Goal: Task Accomplishment & Management: Use online tool/utility

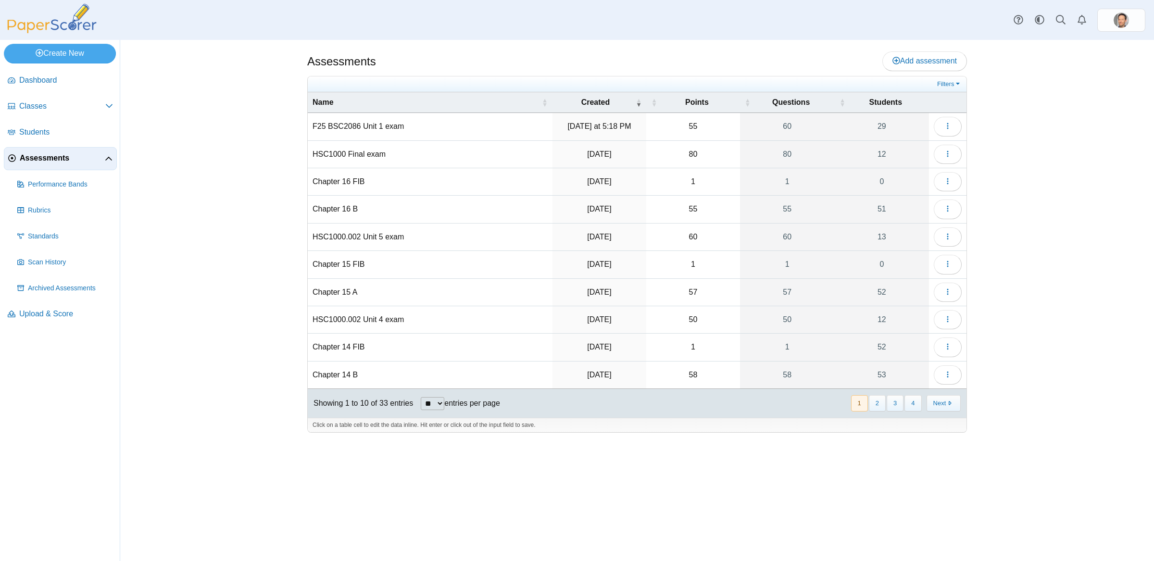
click at [371, 125] on td "F25 BSC2086 Unit 1 exam" at bounding box center [430, 126] width 245 height 27
click at [942, 125] on button "button" at bounding box center [947, 126] width 28 height 19
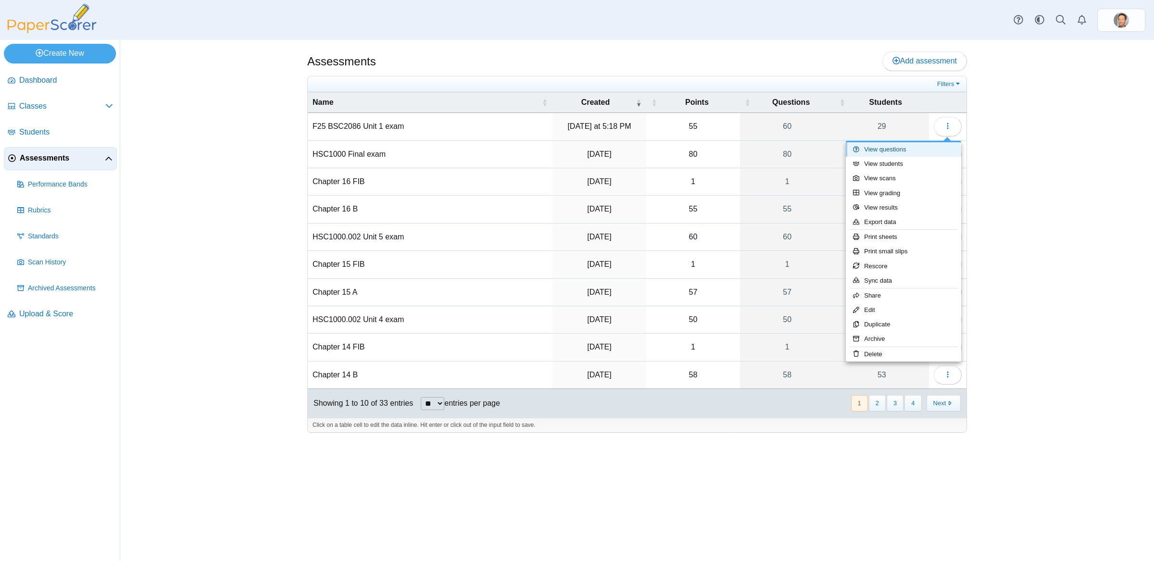
click at [893, 151] on link "View questions" at bounding box center [902, 149] width 115 height 14
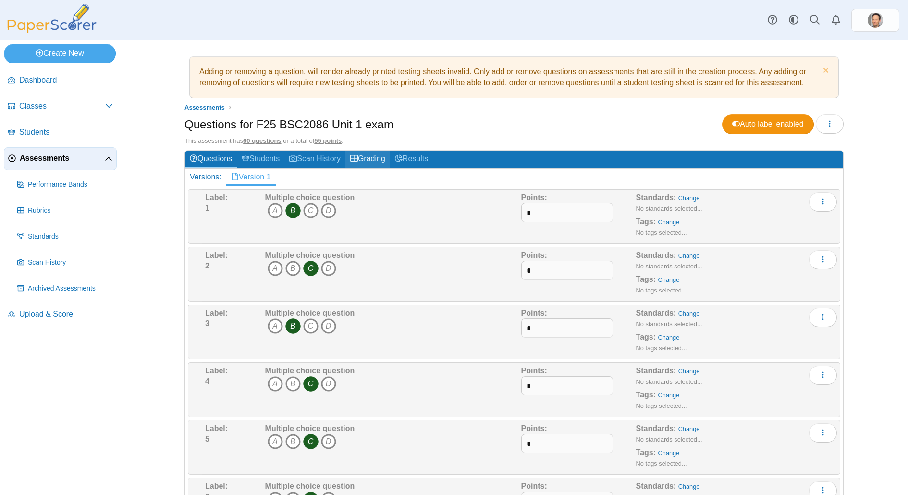
click at [375, 161] on link "Grading" at bounding box center [368, 159] width 45 height 18
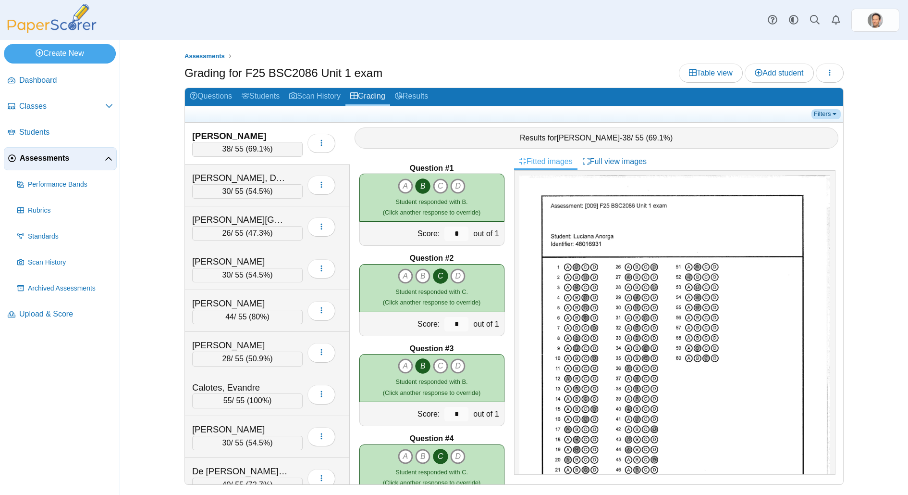
click at [826, 116] on link "Filters" at bounding box center [826, 114] width 29 height 10
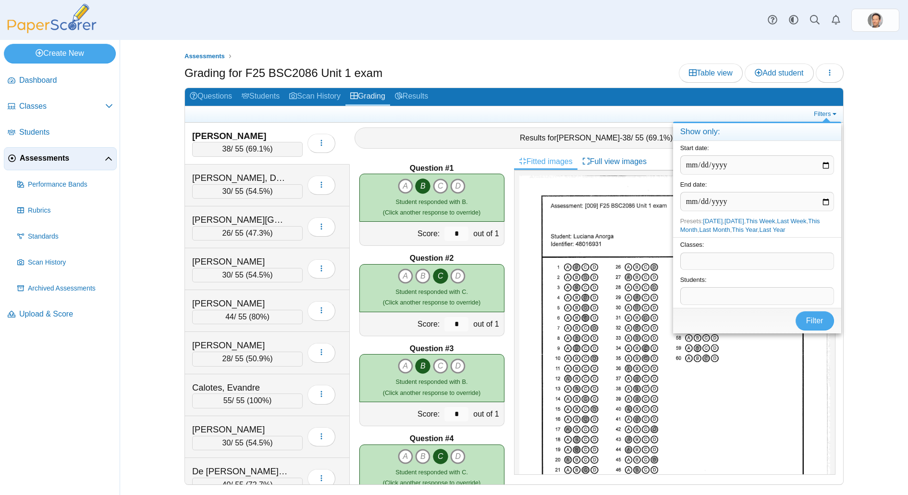
click at [727, 253] on span at bounding box center [757, 261] width 153 height 16
click at [821, 324] on button "Filter" at bounding box center [815, 320] width 38 height 19
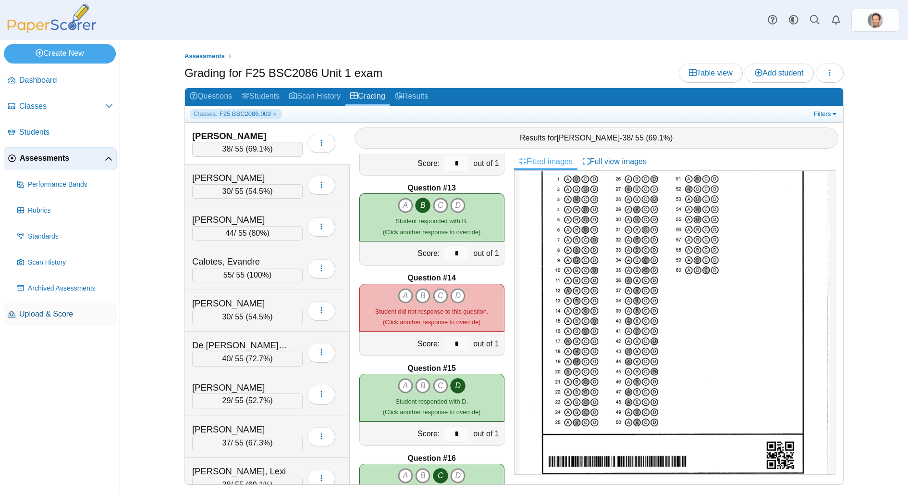
scroll to position [1102, 0]
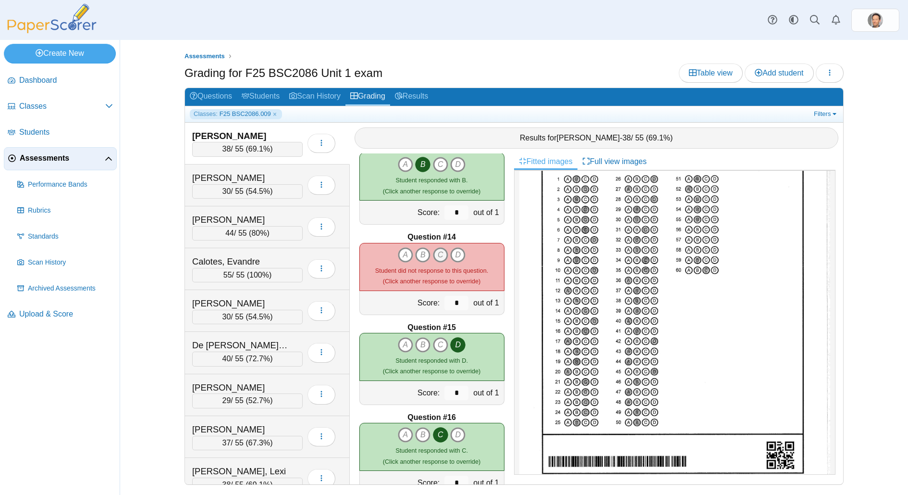
click at [442, 253] on icon "C" at bounding box center [440, 254] width 15 height 15
type input "*"
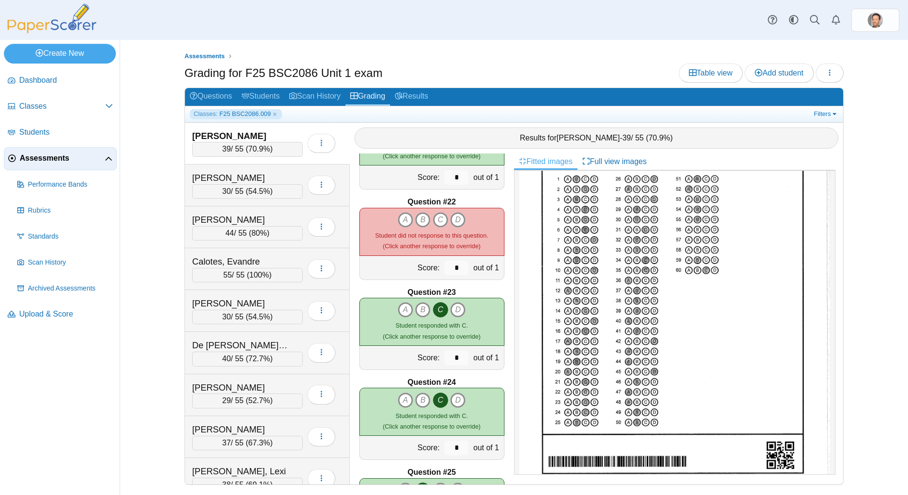
scroll to position [82, 0]
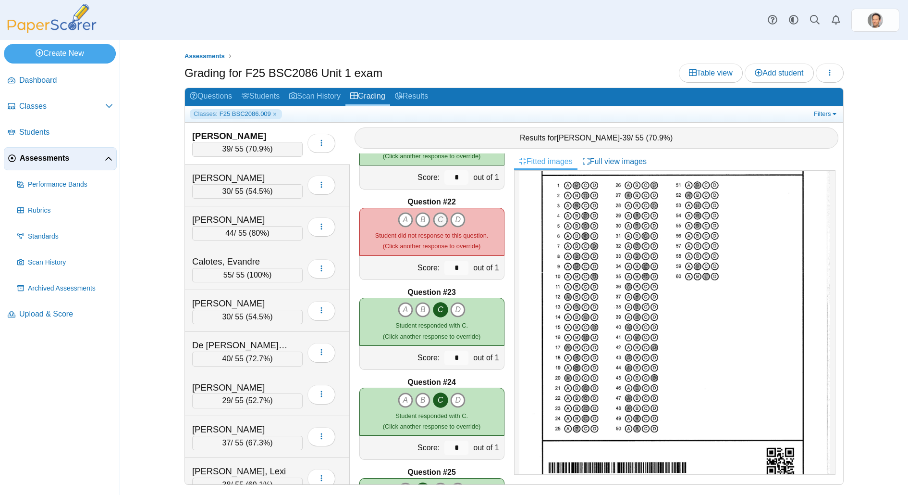
click at [436, 221] on icon "C" at bounding box center [440, 219] width 15 height 15
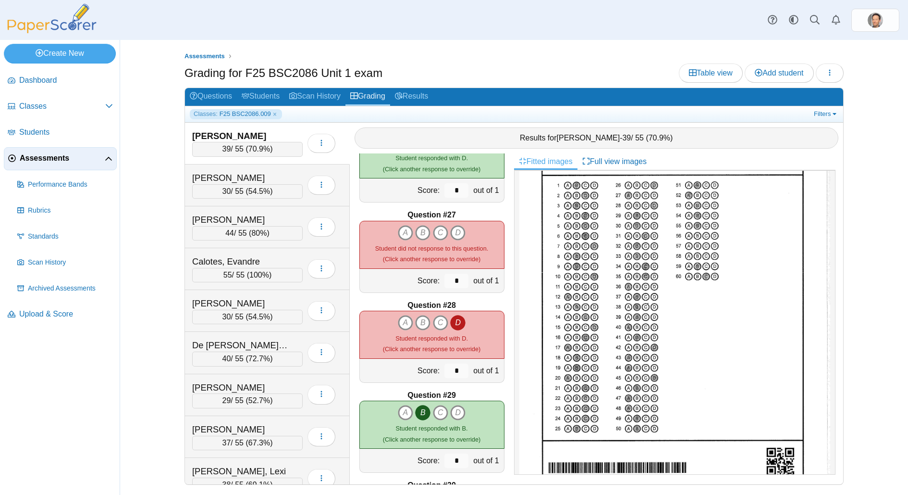
scroll to position [2297, 0]
click at [402, 227] on icon "A" at bounding box center [405, 231] width 15 height 15
type input "*"
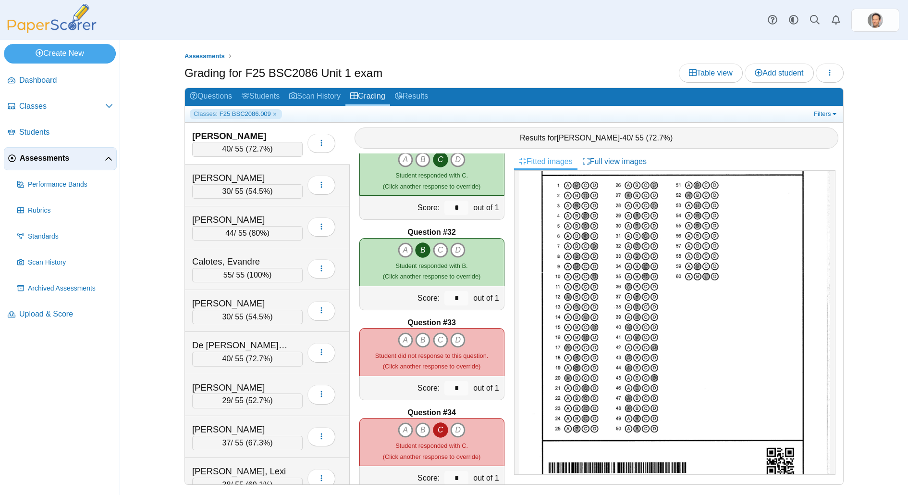
scroll to position [2798, 0]
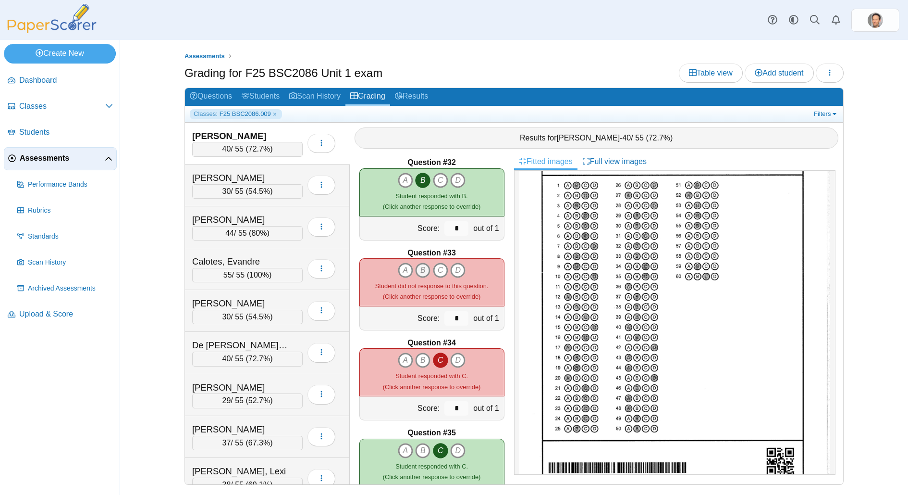
click at [420, 273] on icon "B" at bounding box center [422, 269] width 15 height 15
type input "*"
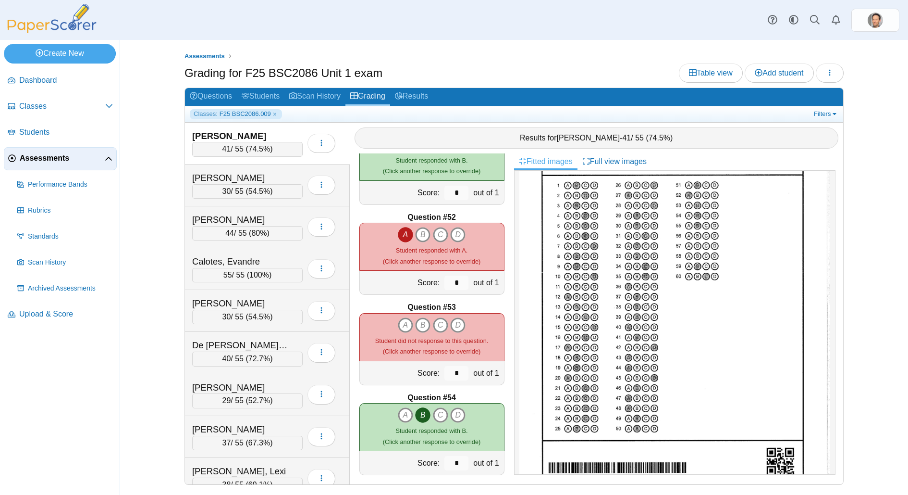
scroll to position [4549, 0]
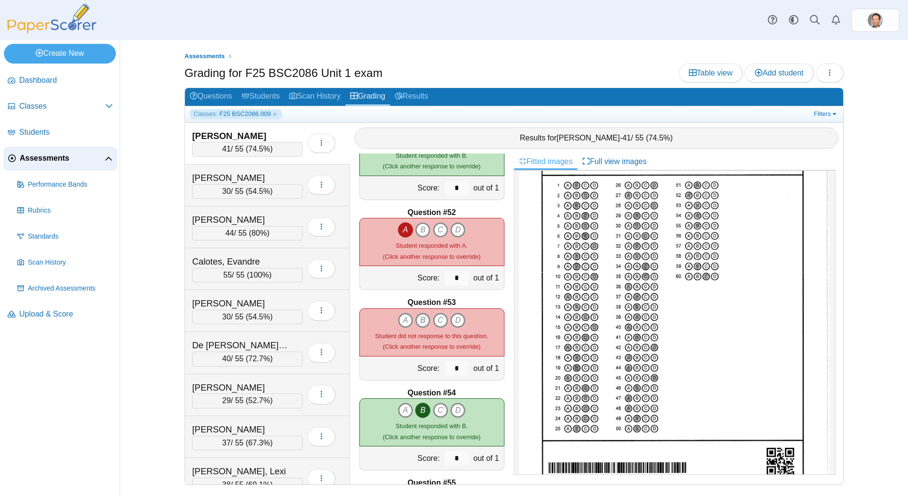
click at [417, 317] on icon "B" at bounding box center [422, 319] width 15 height 15
type input "*"
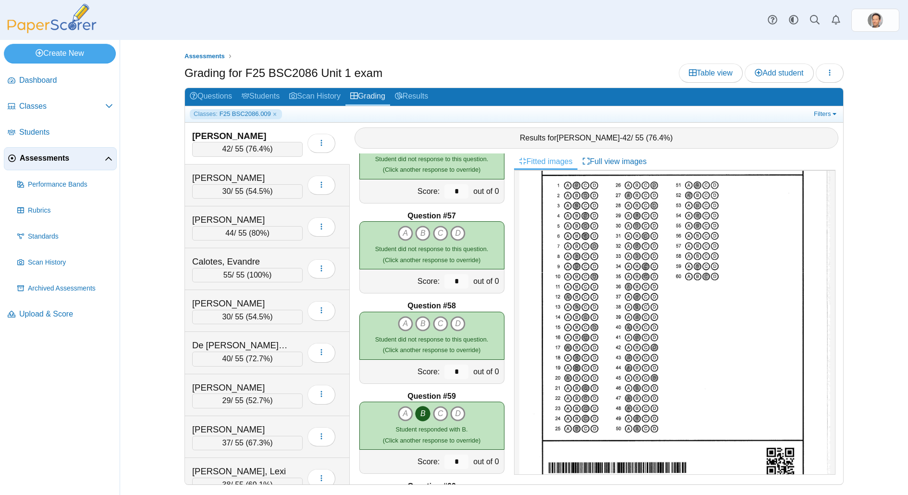
scroll to position [0, 0]
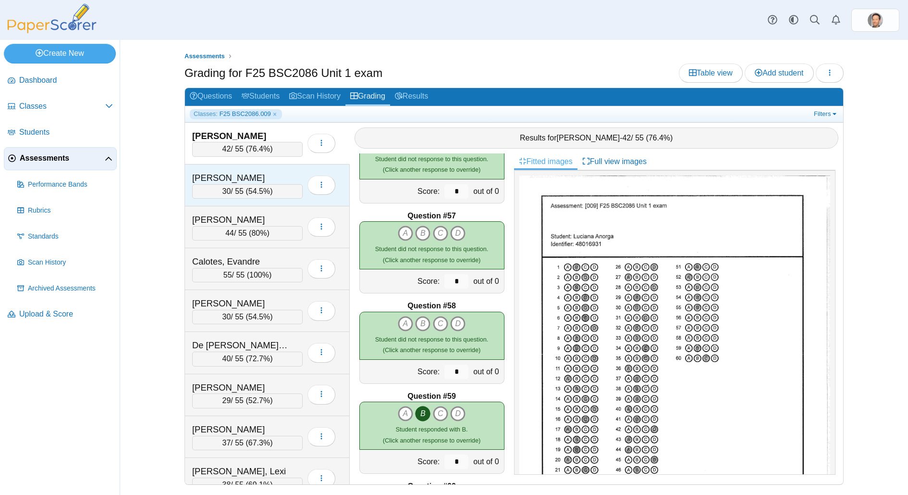
click at [257, 193] on div "30 / 55 ( 54.5% )" at bounding box center [247, 191] width 111 height 14
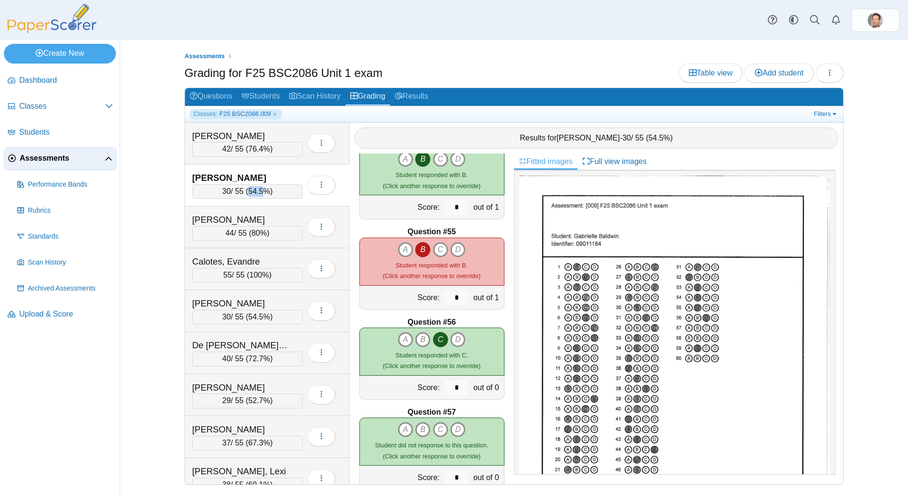
scroll to position [4820, 0]
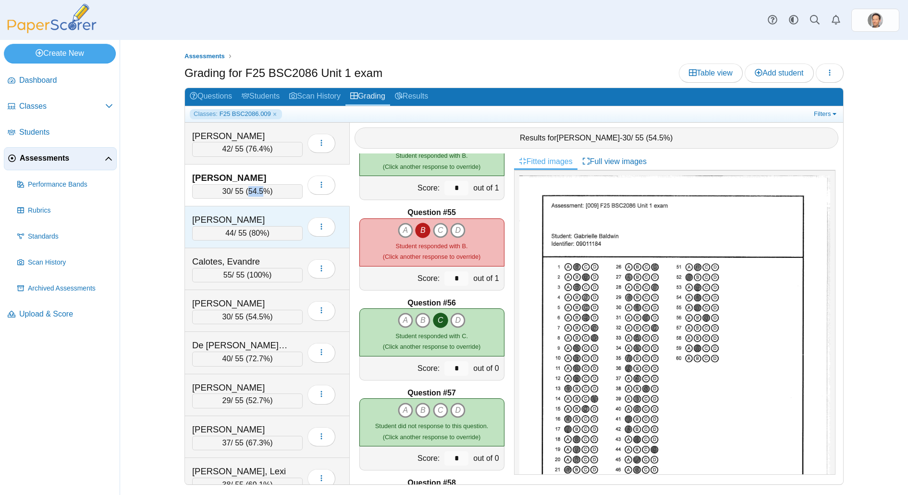
click at [259, 229] on span "80%" at bounding box center [258, 233] width 15 height 8
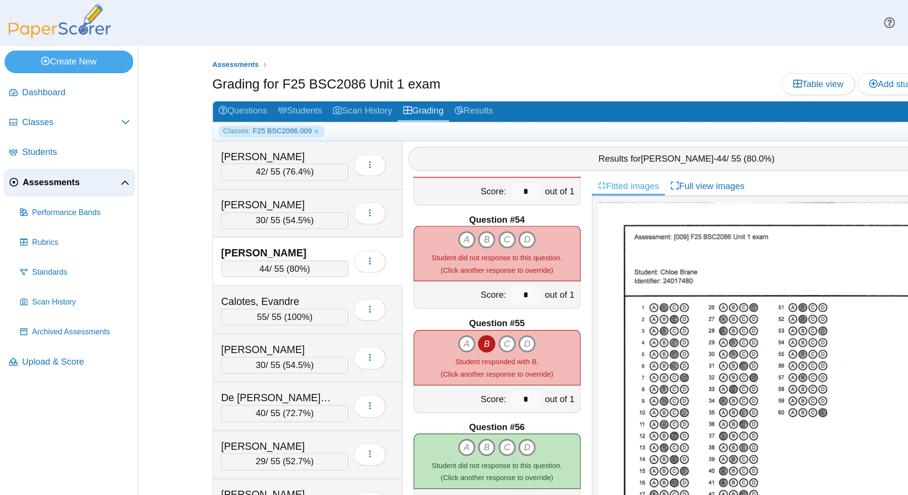
scroll to position [4761, 0]
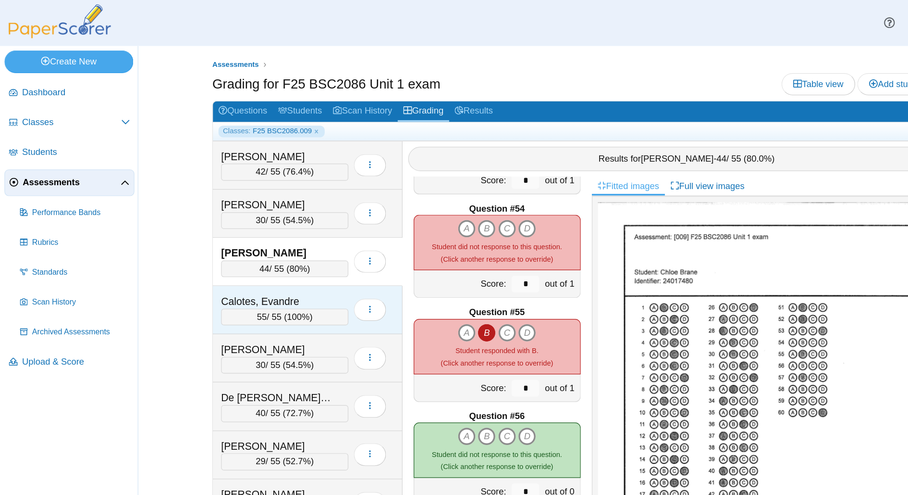
click at [260, 258] on div "Calotes, Evandre" at bounding box center [240, 261] width 96 height 12
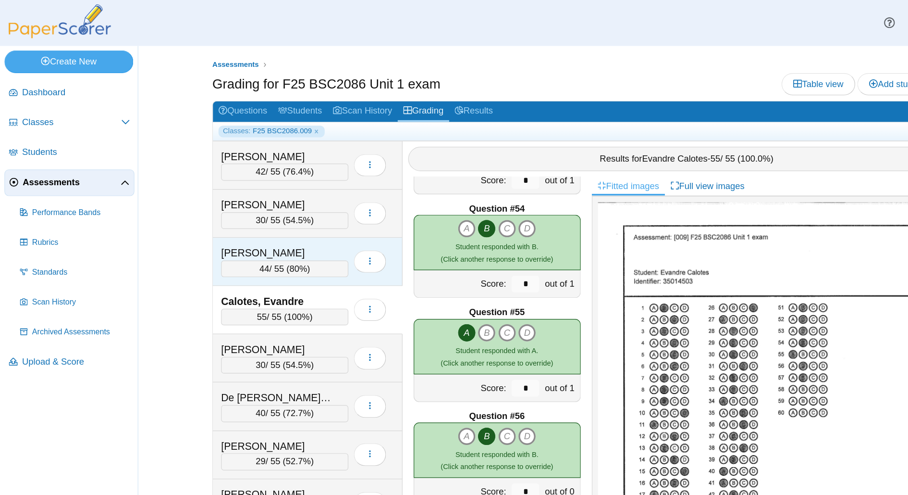
click at [251, 226] on div "44 / 55 ( 80% )" at bounding box center [247, 233] width 111 height 14
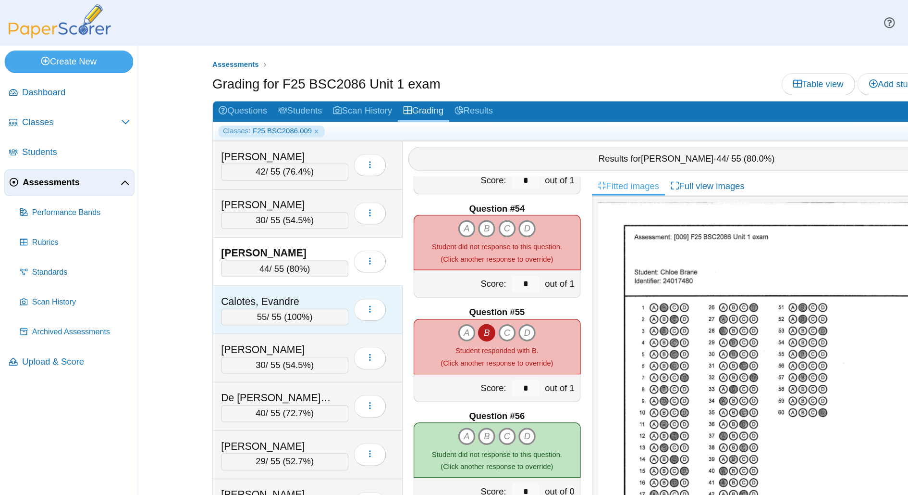
click at [260, 273] on span "100%" at bounding box center [259, 275] width 20 height 8
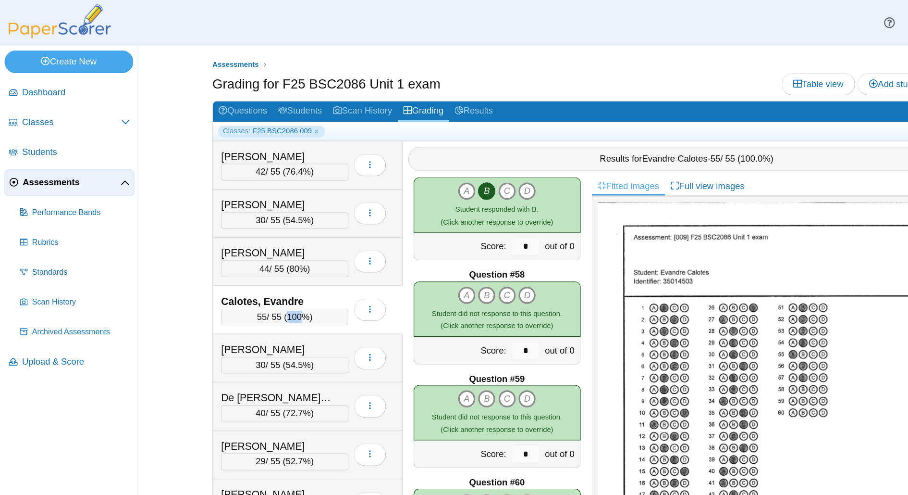
scroll to position [5093, 0]
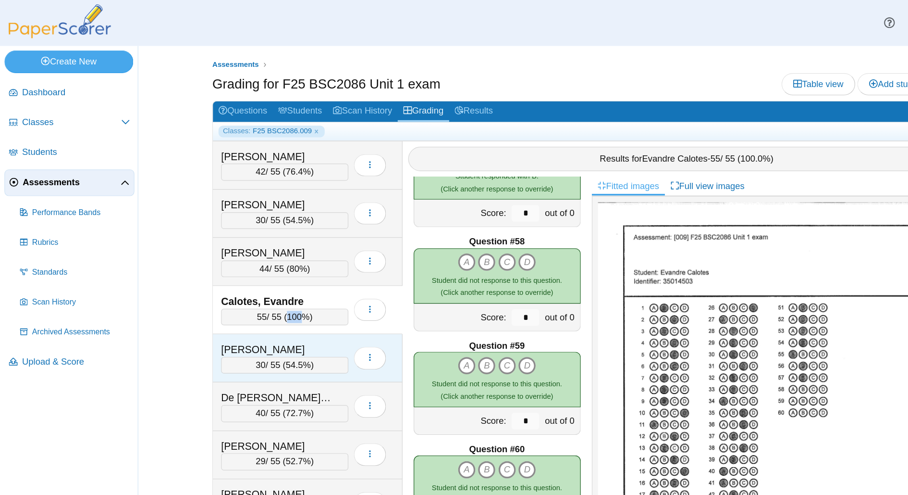
click at [253, 312] on span "54.5%" at bounding box center [259, 316] width 22 height 8
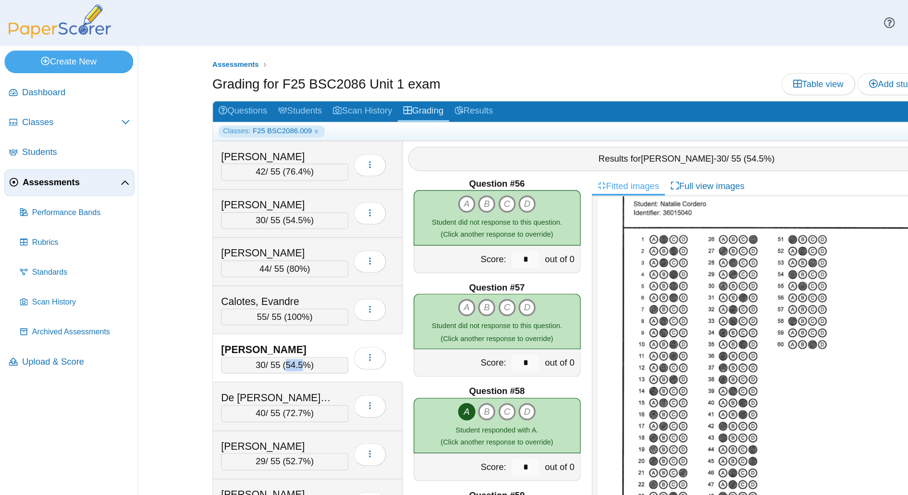
scroll to position [4967, 0]
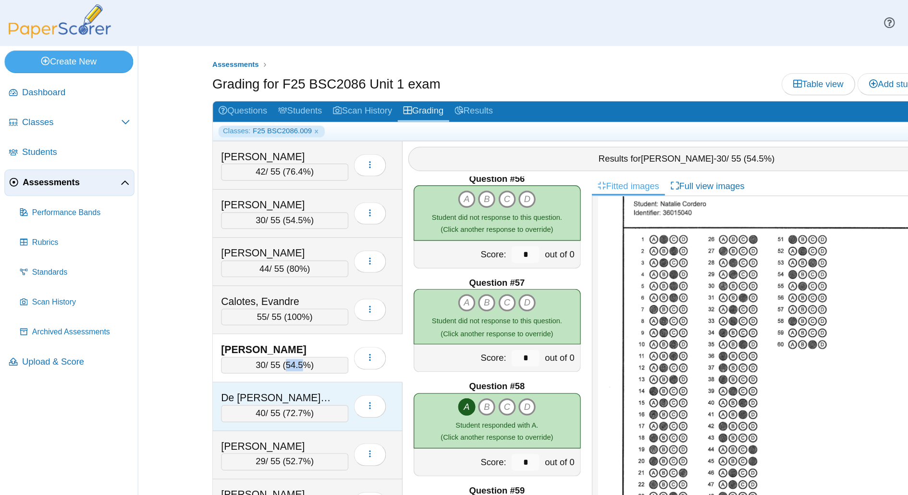
click at [261, 354] on span "72.7%" at bounding box center [259, 358] width 22 height 8
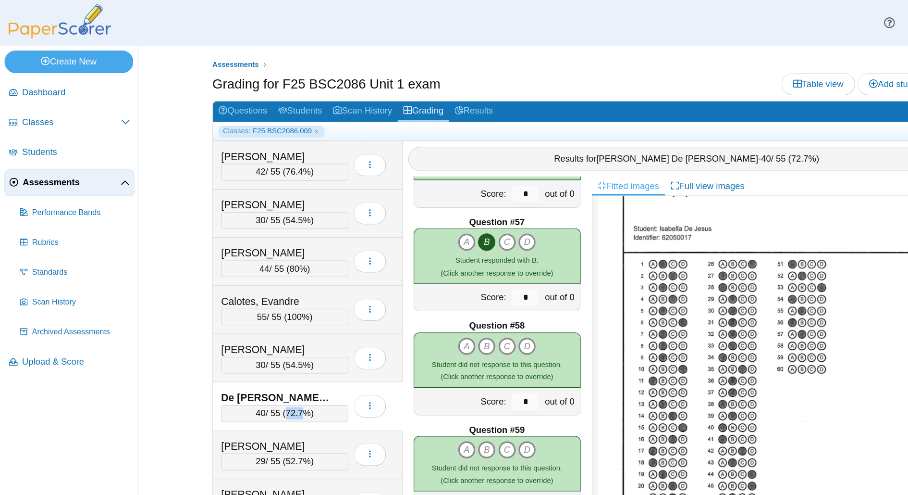
scroll to position [5019, 0]
click at [358, 276] on div "Question #1 A B C D Score: *" at bounding box center [432, 318] width 164 height 331
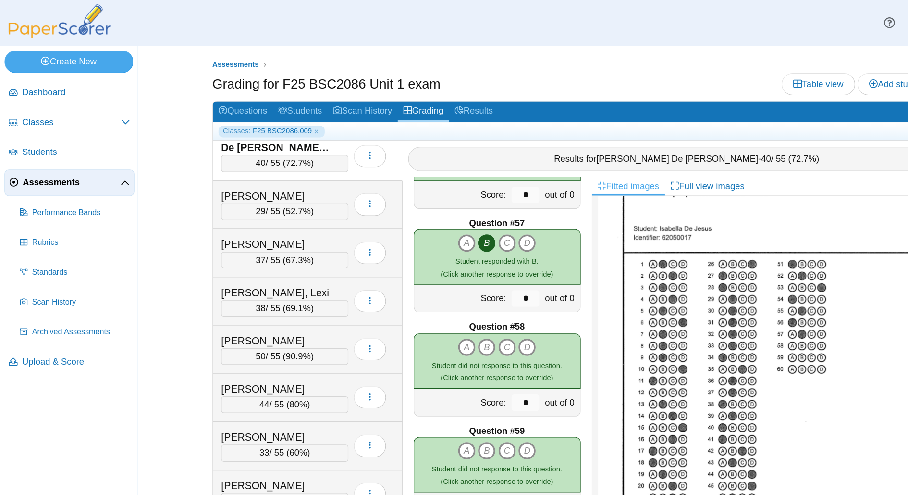
scroll to position [201, 0]
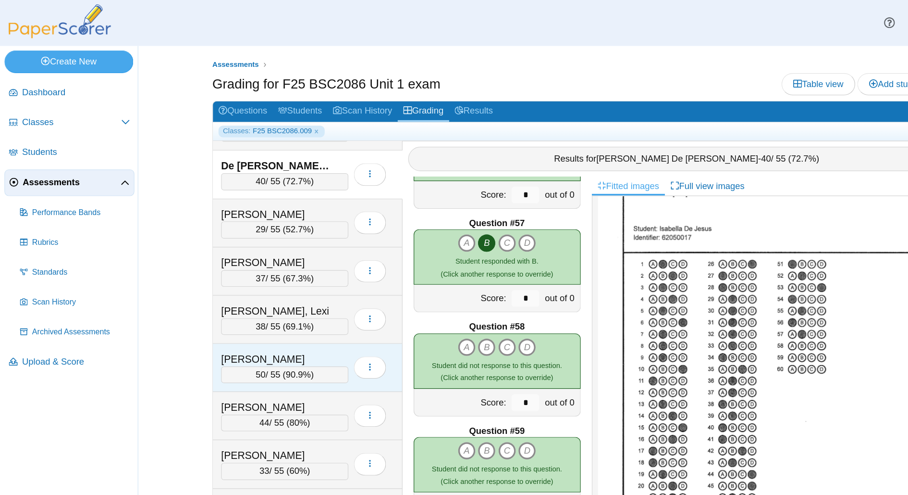
click at [250, 321] on span "90.9%" at bounding box center [259, 325] width 22 height 8
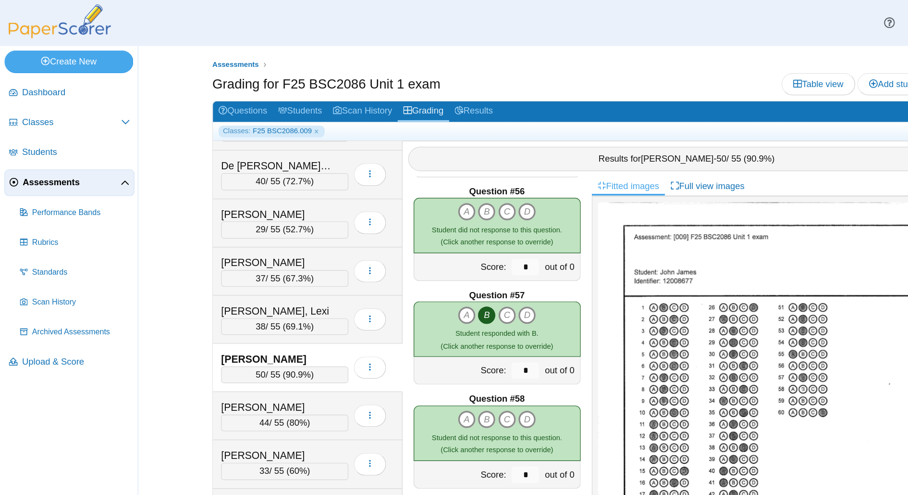
scroll to position [5093, 0]
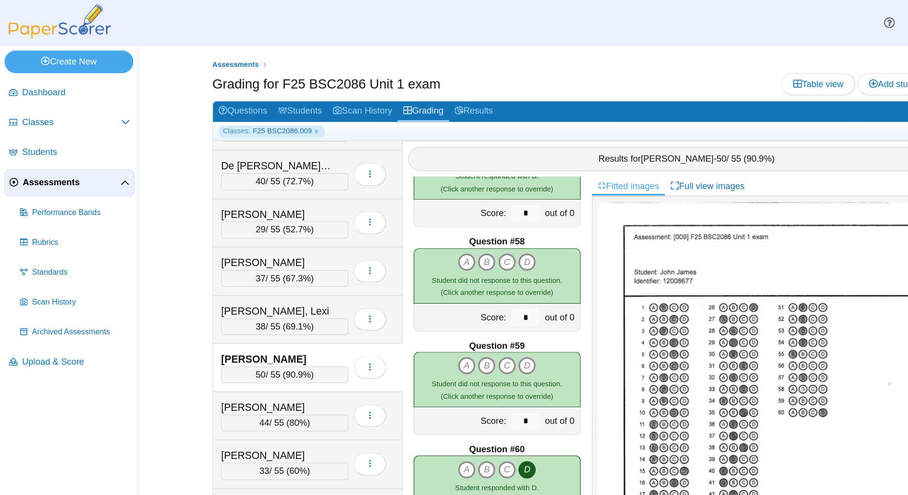
click at [241, 318] on div "50 / 55 ( 90.9% )" at bounding box center [247, 325] width 111 height 14
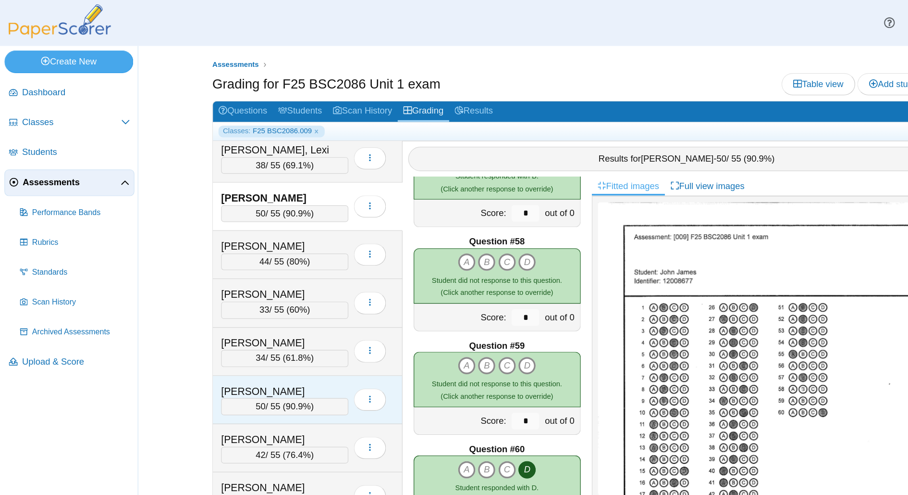
click at [256, 348] on span "90.9%" at bounding box center [259, 352] width 22 height 8
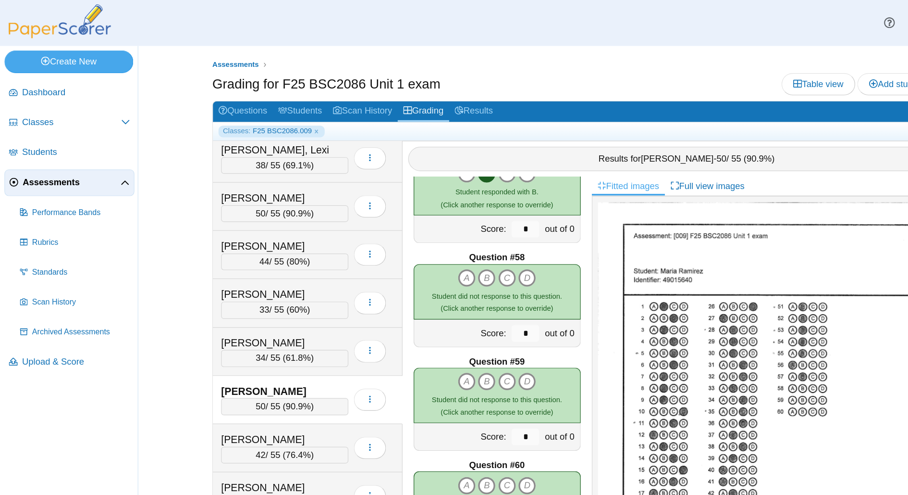
scroll to position [5080, 0]
click at [234, 346] on div "50 / 55 ( 90.9% )" at bounding box center [247, 353] width 111 height 14
click at [250, 225] on div "44 / 55 ( 80% )" at bounding box center [247, 227] width 111 height 14
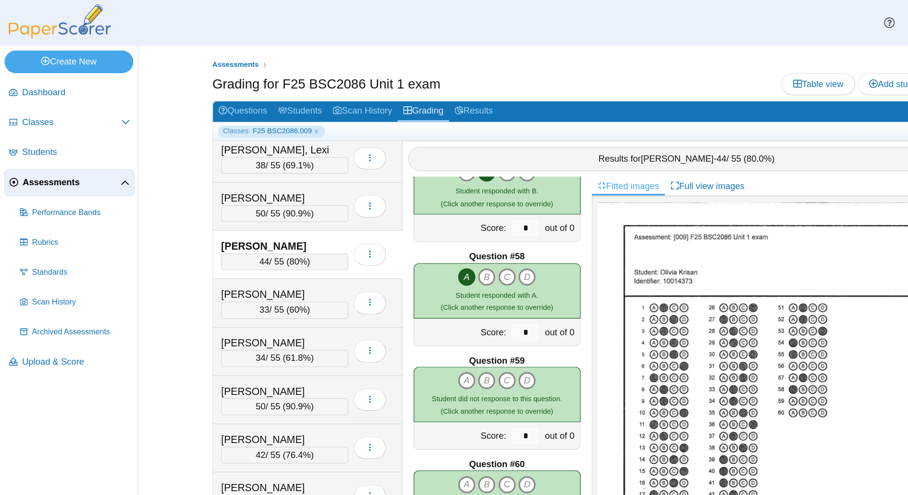
click at [250, 225] on div "44 / 55 ( 80% )" at bounding box center [247, 227] width 111 height 14
click at [255, 262] on div "33 / 55 ( 60% )" at bounding box center [247, 269] width 111 height 14
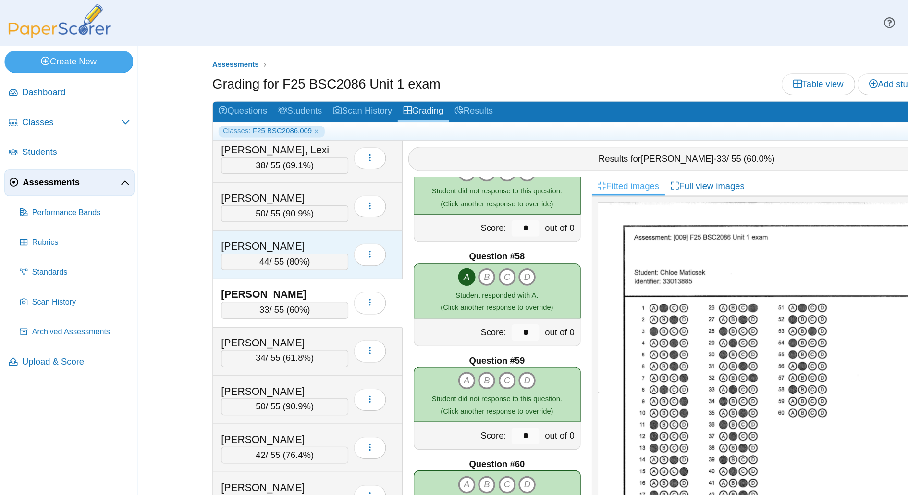
click at [254, 223] on span "80%" at bounding box center [258, 227] width 15 height 8
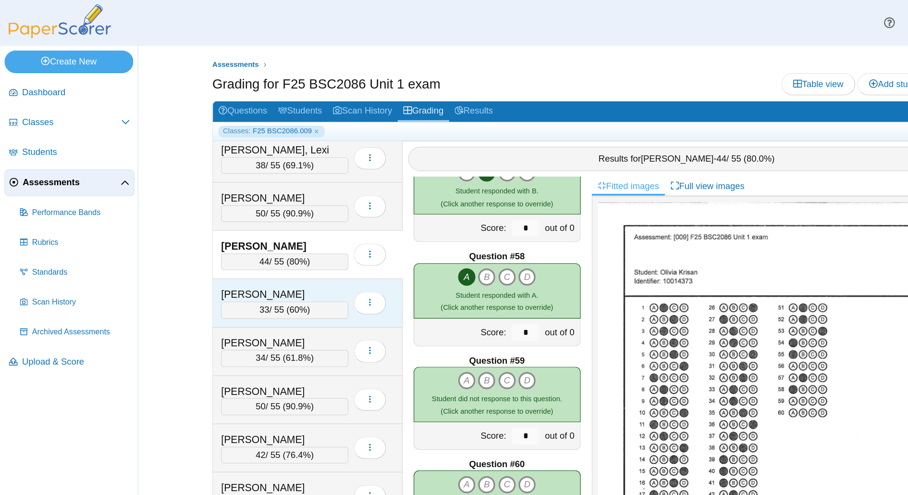
click at [262, 273] on div "Maticsek, Chloe 33 / 55 ( 60% ) Loading…" at bounding box center [267, 263] width 165 height 42
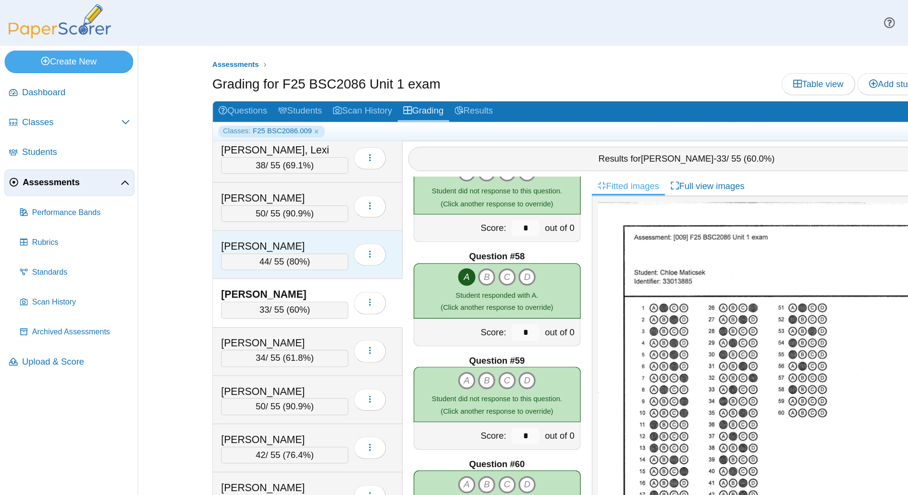
click at [253, 224] on span "80%" at bounding box center [258, 227] width 15 height 8
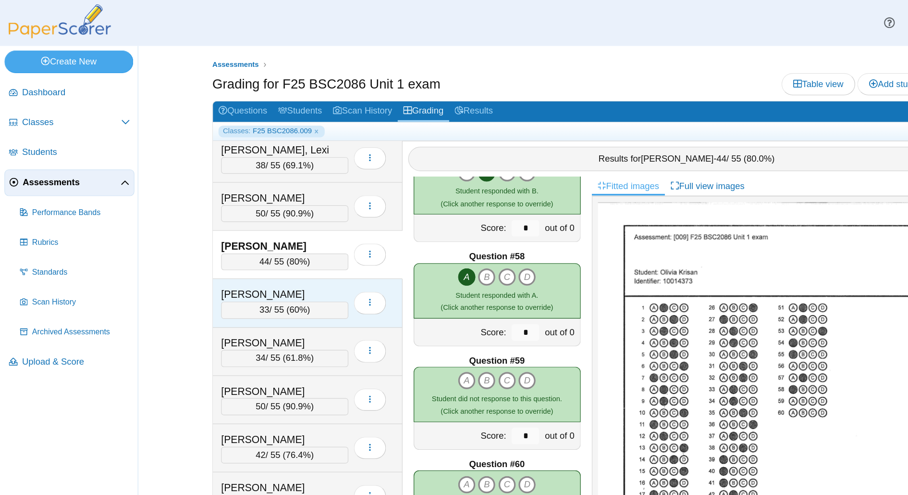
click at [255, 265] on span "60%" at bounding box center [258, 269] width 15 height 8
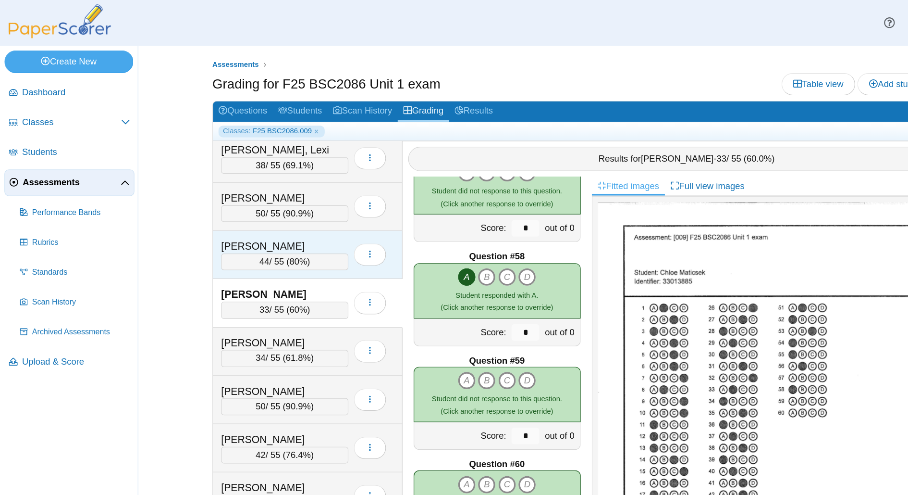
click at [247, 223] on div "44 / 55 ( 80% )" at bounding box center [247, 227] width 111 height 14
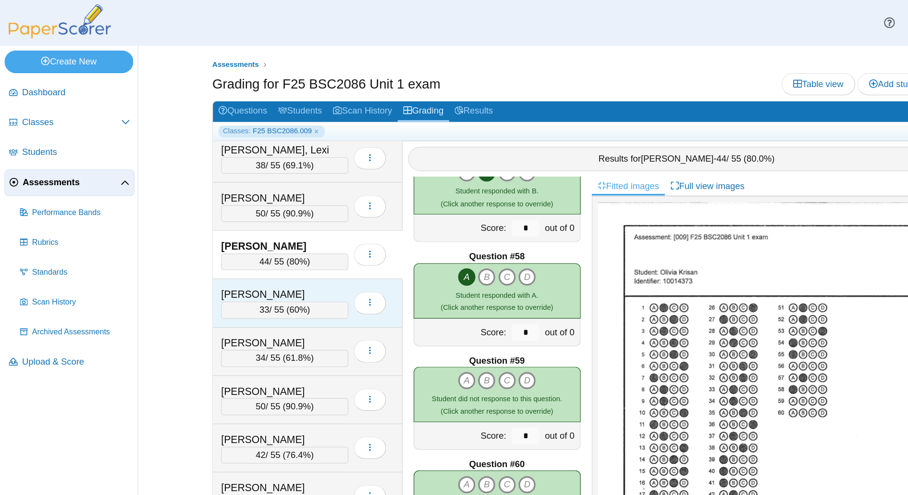
click at [248, 262] on div "33 / 55 ( 60% )" at bounding box center [247, 269] width 111 height 14
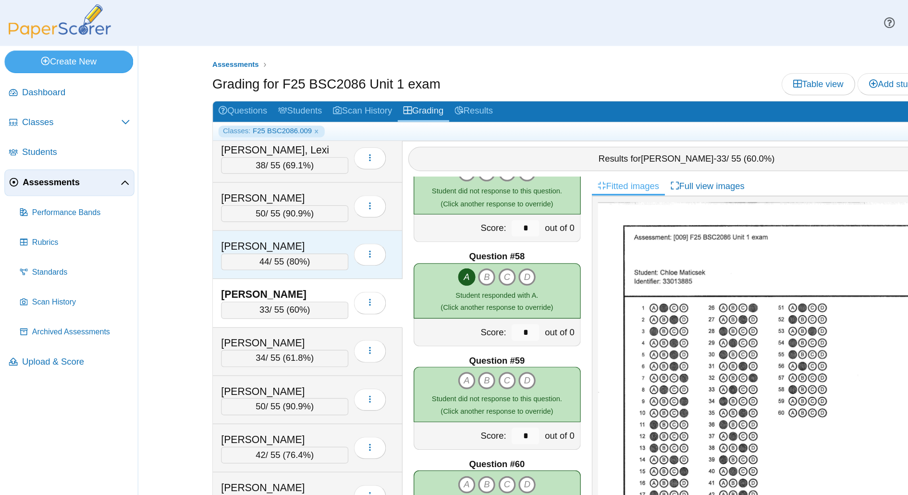
click at [245, 220] on div "44 / 55 ( 80% )" at bounding box center [247, 227] width 111 height 14
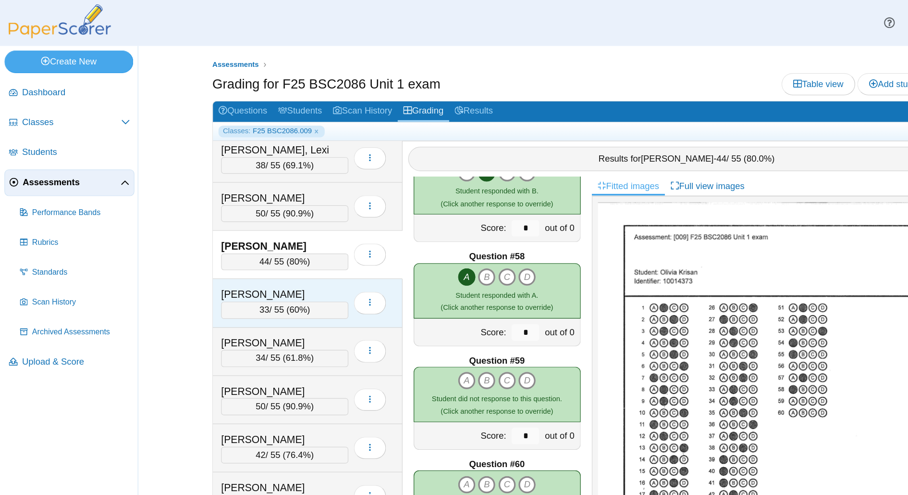
click at [250, 262] on div "33 / 55 ( 60% )" at bounding box center [247, 269] width 111 height 14
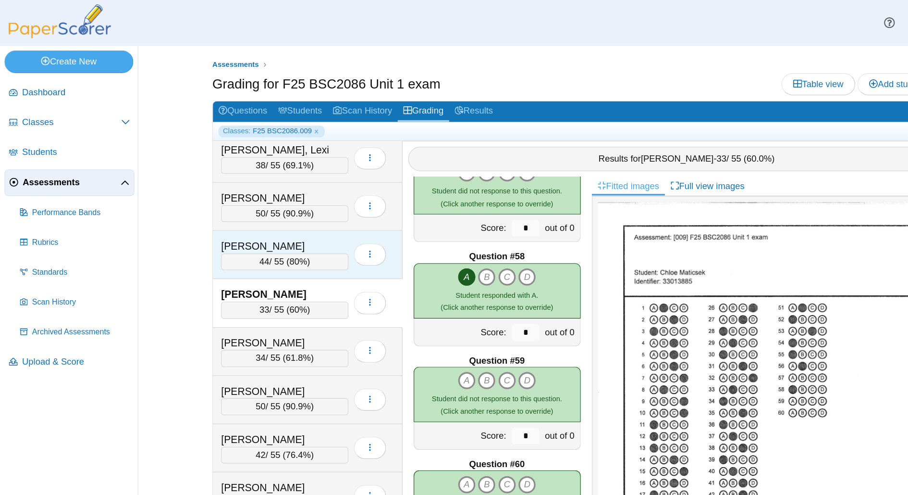
click at [247, 220] on div "44 / 55 ( 80% )" at bounding box center [247, 227] width 111 height 14
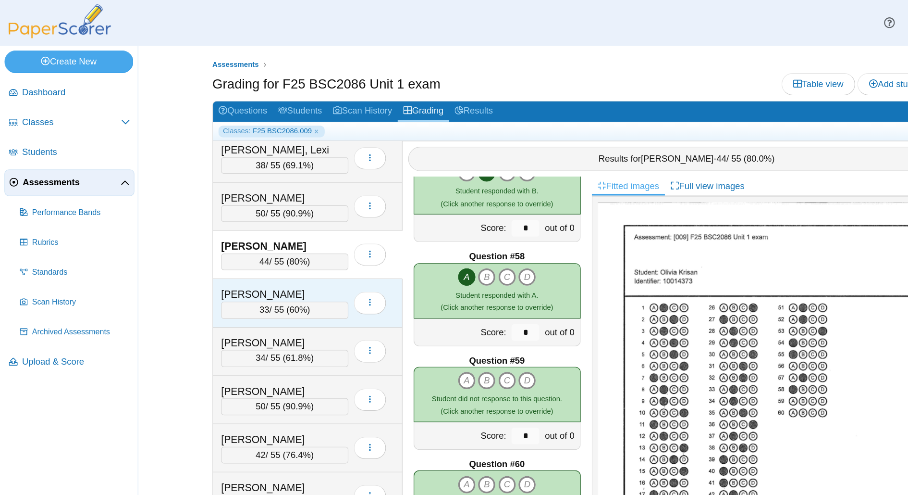
click at [249, 262] on div "33 / 55 ( 60% )" at bounding box center [247, 269] width 111 height 14
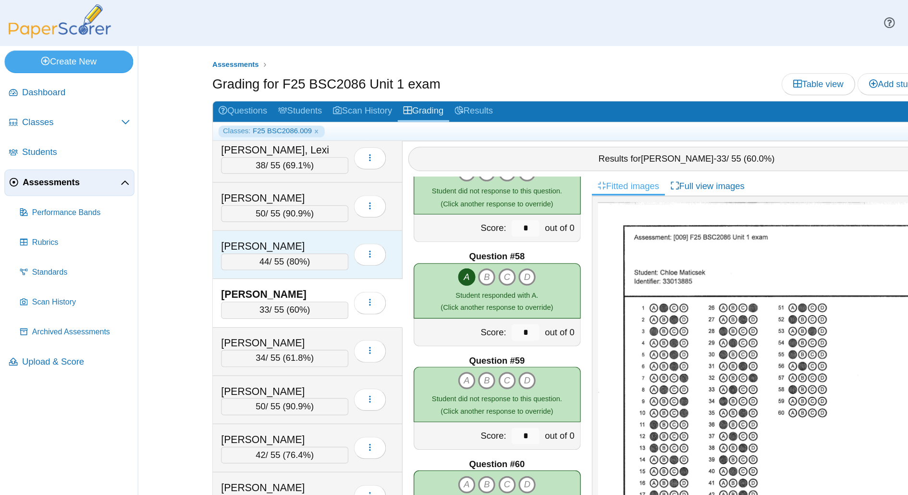
click at [244, 220] on div "44 / 55 ( 80% )" at bounding box center [247, 227] width 111 height 14
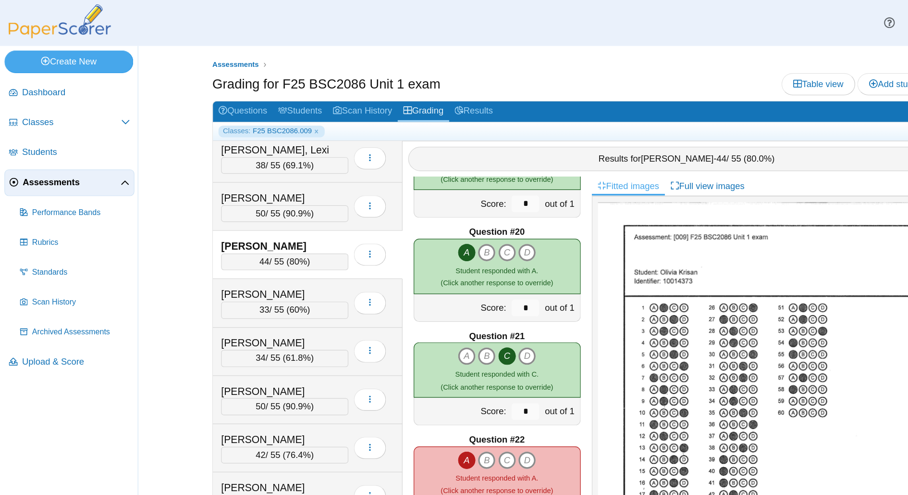
scroll to position [1797, 0]
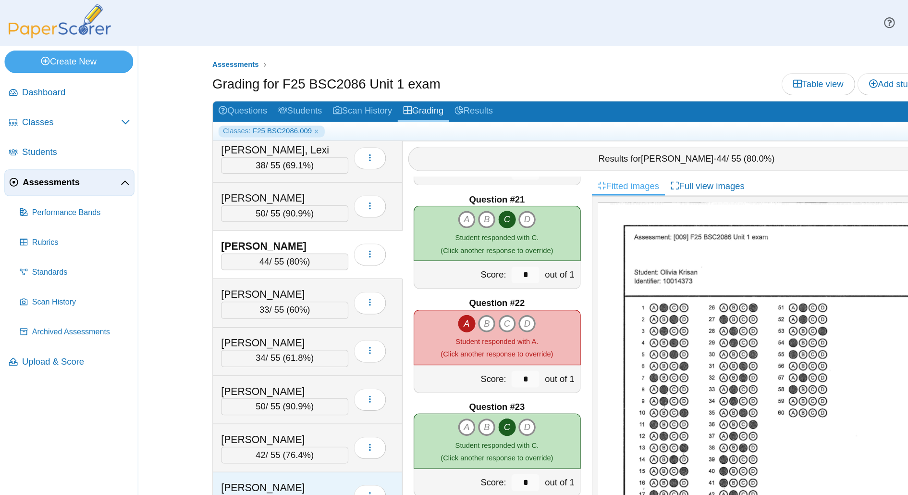
click at [242, 430] on div "41 / 55 ( 74.5% )" at bounding box center [247, 437] width 111 height 14
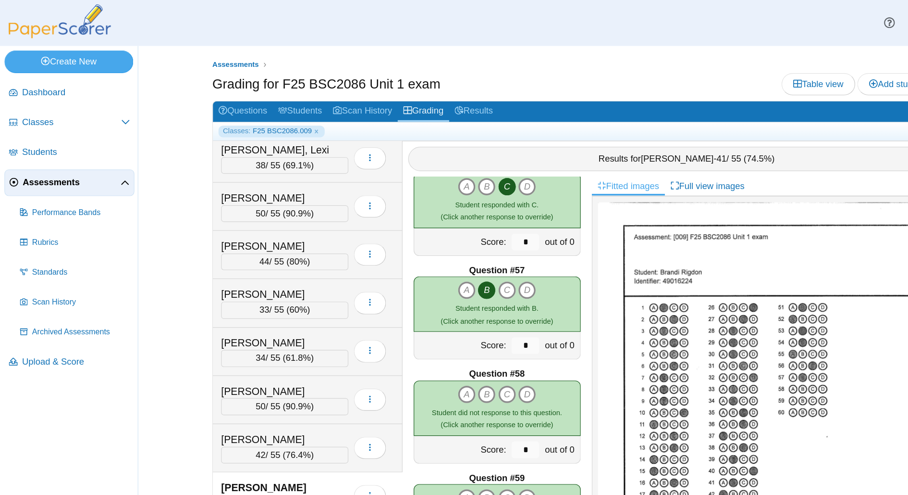
scroll to position [4985, 0]
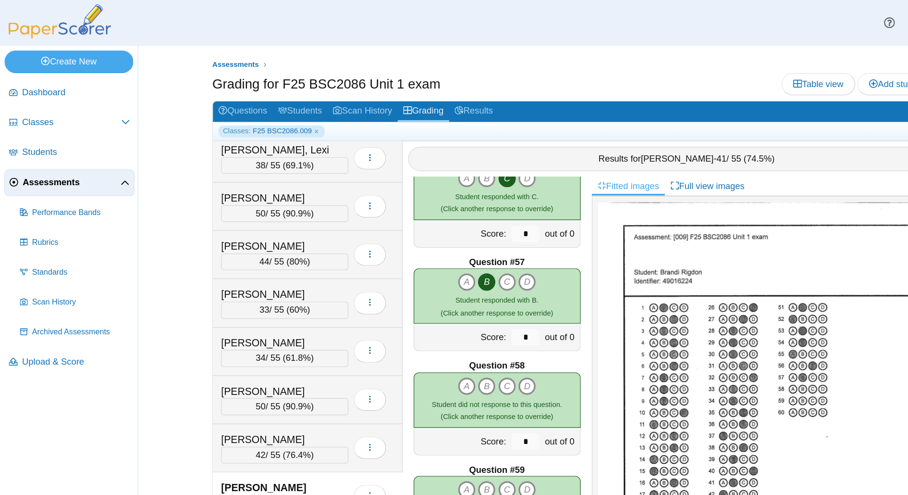
click at [276, 419] on div "Rigdon, Brandi" at bounding box center [240, 423] width 96 height 12
click at [266, 391] on span "76.4%" at bounding box center [259, 395] width 22 height 8
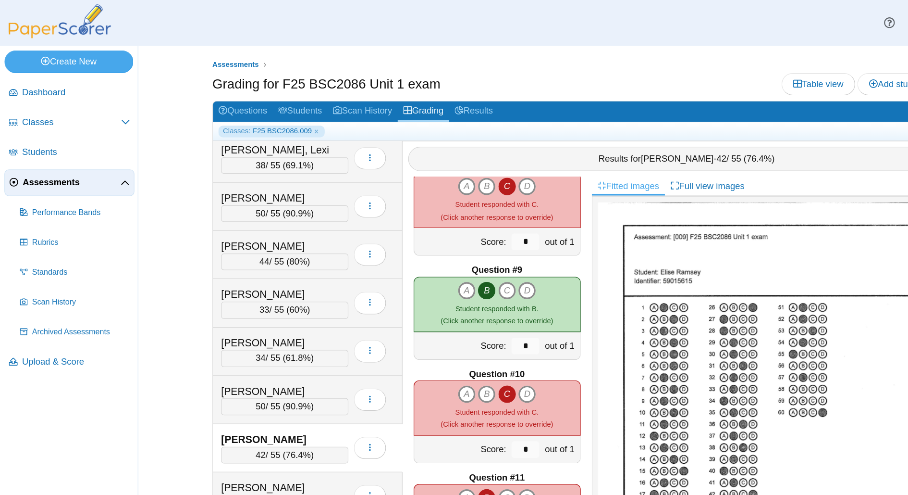
scroll to position [593, 0]
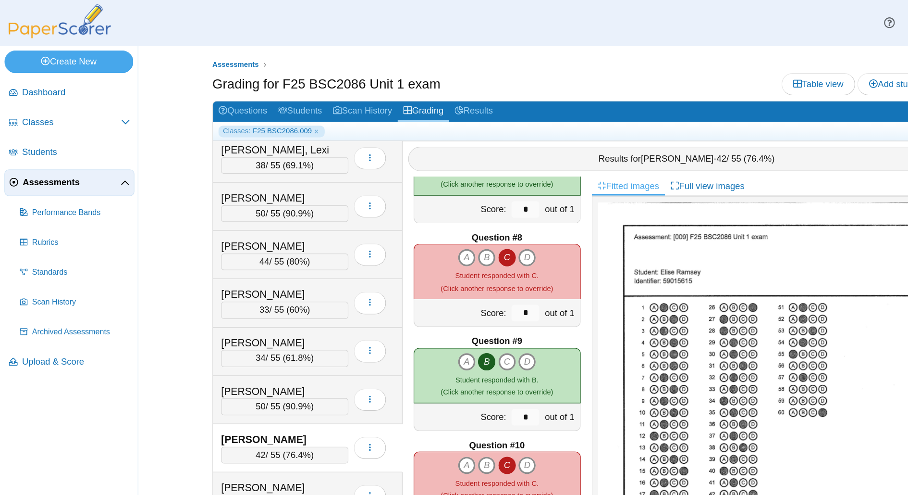
click at [386, 201] on div "Question #8" at bounding box center [432, 206] width 145 height 11
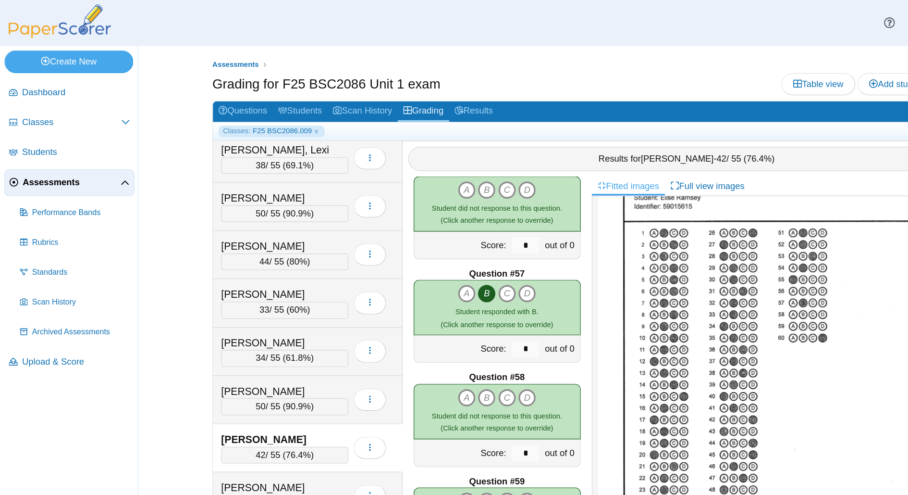
scroll to position [5093, 0]
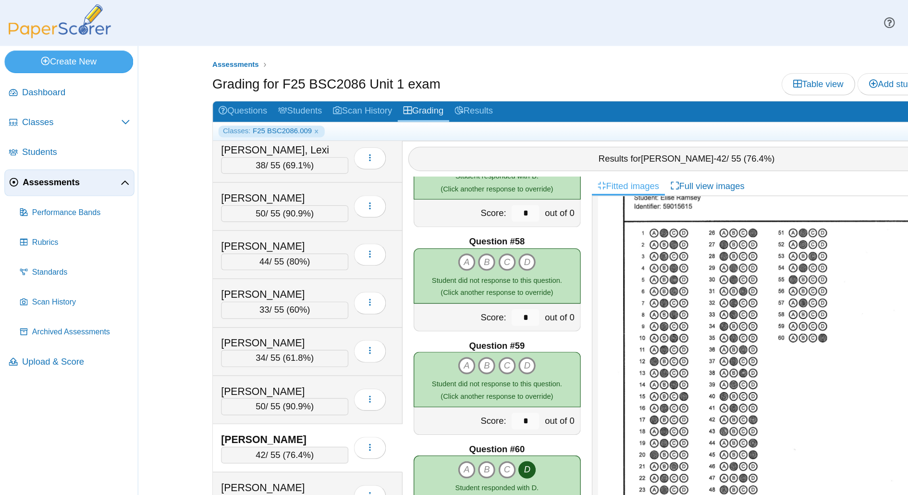
click at [252, 391] on span "76.4%" at bounding box center [259, 395] width 22 height 8
click at [532, 318] on img at bounding box center [675, 312] width 311 height 403
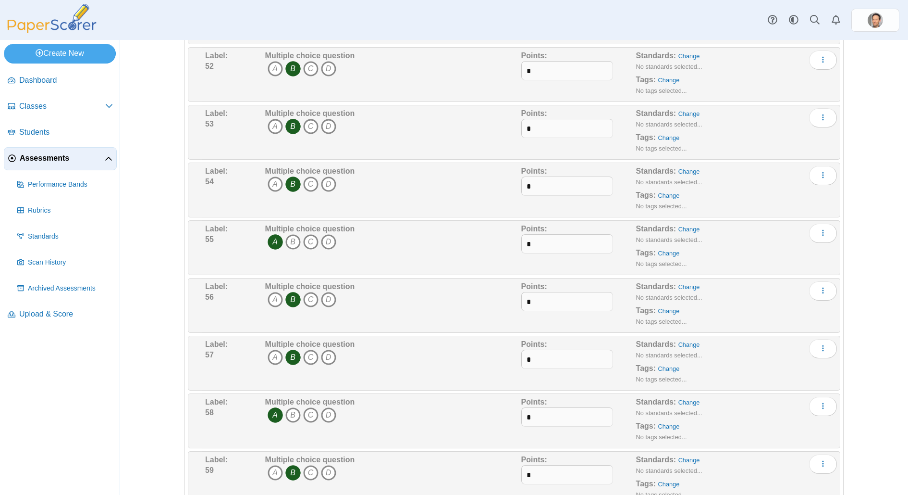
scroll to position [3151, 0]
